Goal: Navigation & Orientation: Find specific page/section

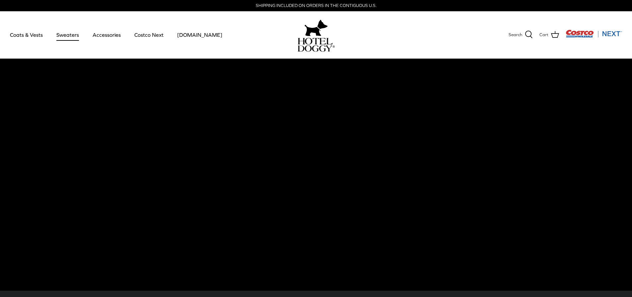
click at [67, 37] on link "Sweaters" at bounding box center [67, 35] width 35 height 23
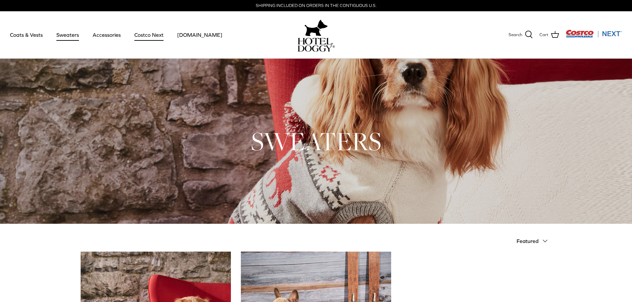
click at [149, 34] on link "Costco Next" at bounding box center [148, 35] width 41 height 23
click at [32, 36] on link "Coats & Vests" at bounding box center [26, 35] width 45 height 23
